Goal: Task Accomplishment & Management: Manage account settings

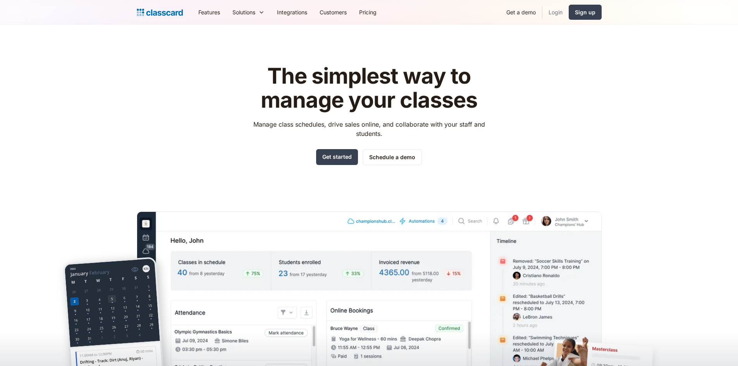
click at [557, 15] on link "Login" at bounding box center [555, 11] width 26 height 17
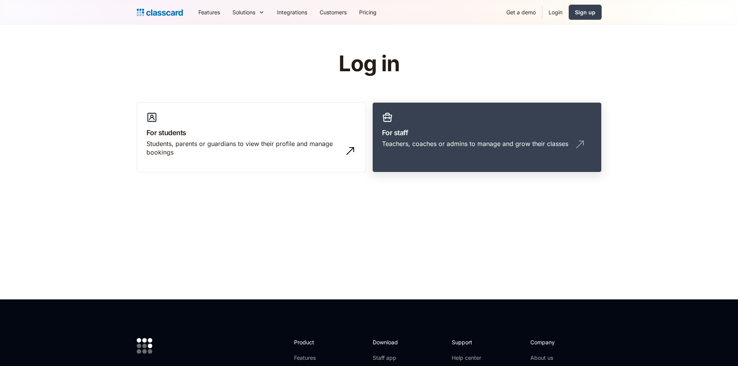
click at [413, 146] on div "Teachers, coaches or admins to manage and grow their classes" at bounding box center [475, 143] width 186 height 9
